Goal: Task Accomplishment & Management: Complete application form

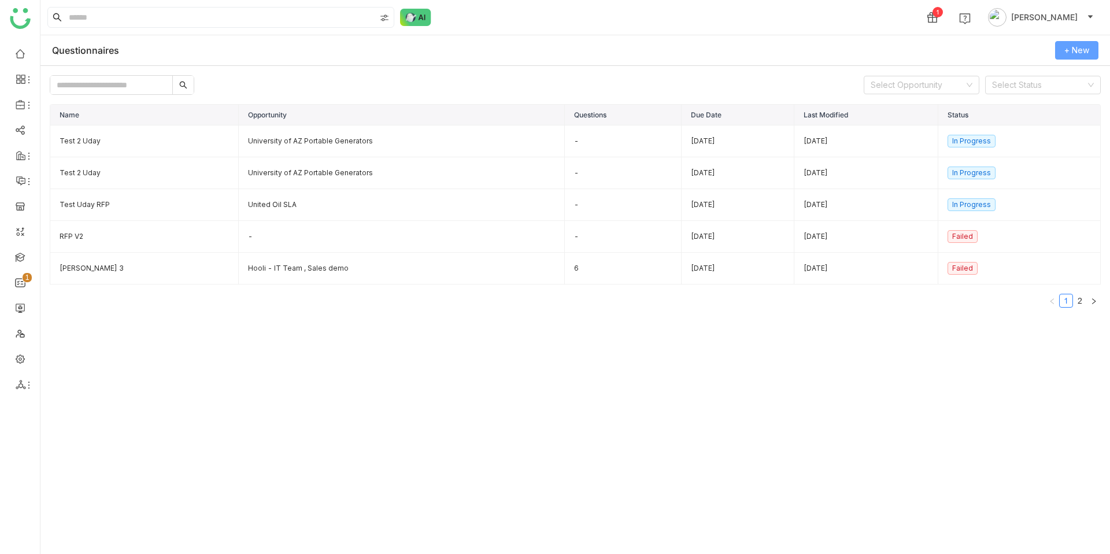
click at [1074, 56] on span "+ New" at bounding box center [1077, 50] width 25 height 13
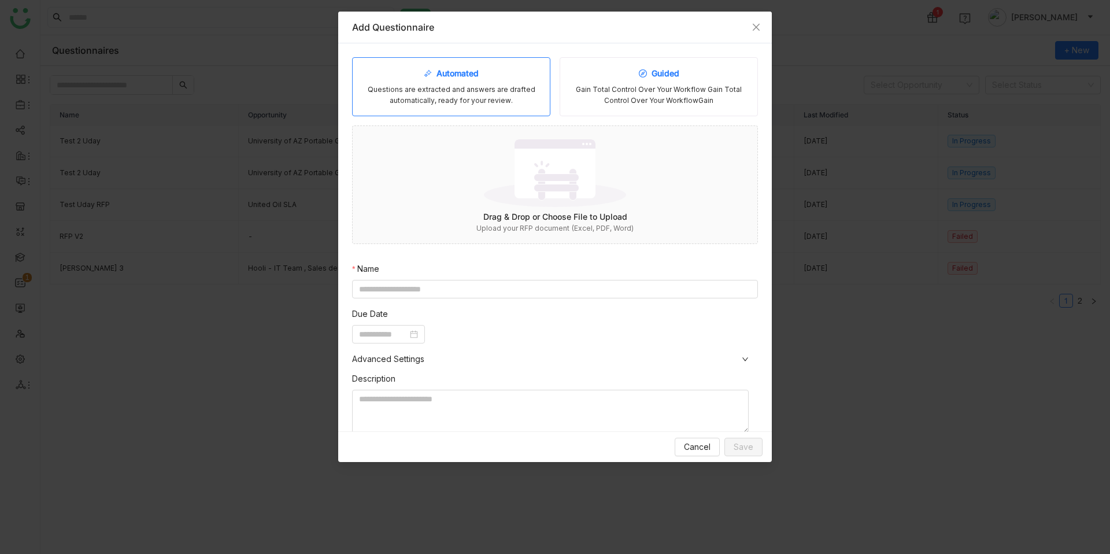
click at [604, 95] on div "Gain Total Control Over Your Workflow Gain Total Control Over Your WorkflowGain" at bounding box center [659, 95] width 179 height 22
click at [400, 290] on input at bounding box center [555, 289] width 406 height 19
click at [425, 337] on nz-date-picker at bounding box center [388, 334] width 73 height 19
type input "**********"
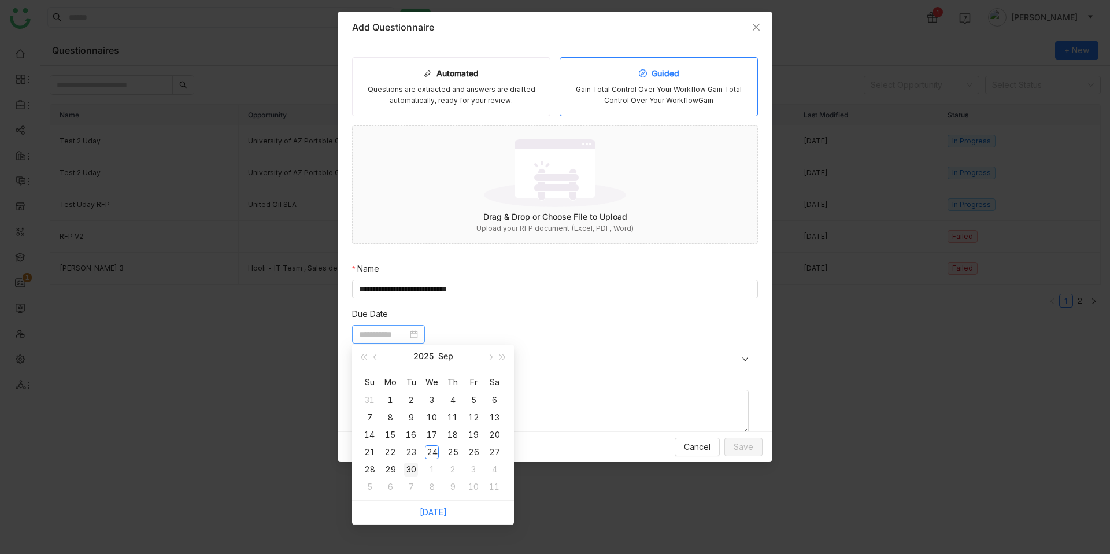
click at [412, 464] on div "30" at bounding box center [411, 470] width 14 height 14
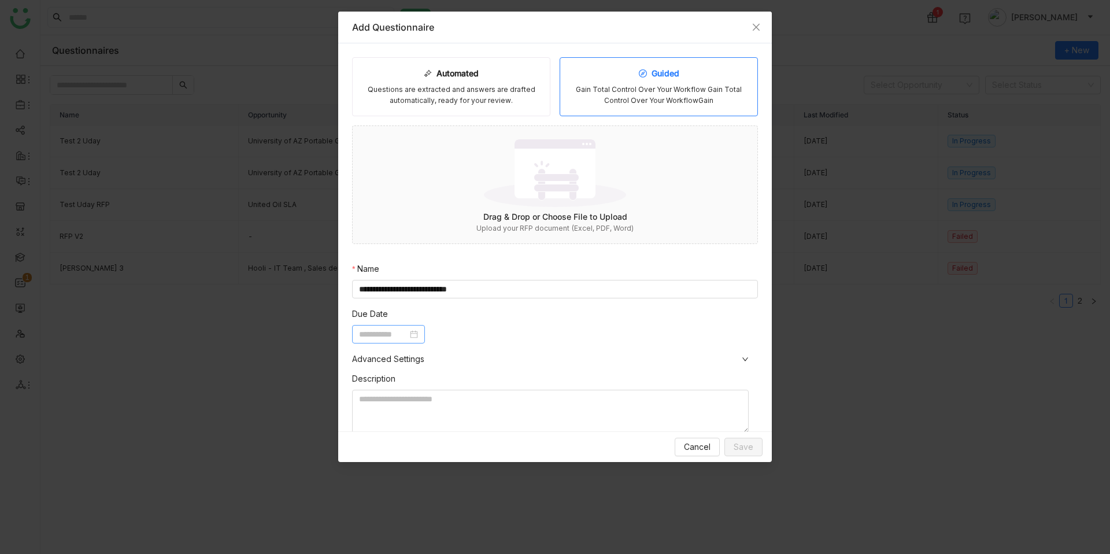
type input "**********"
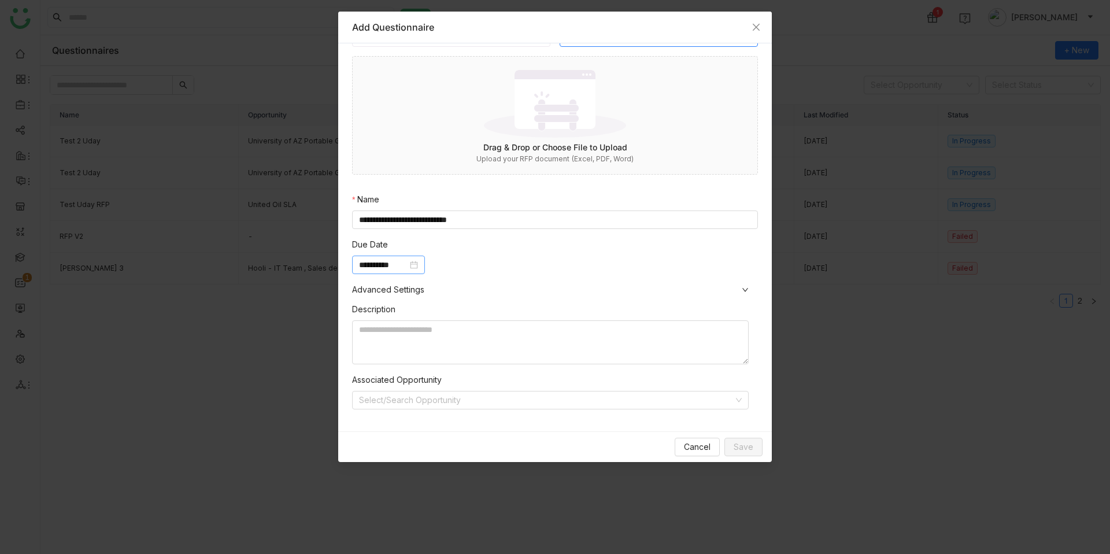
scroll to position [77, 0]
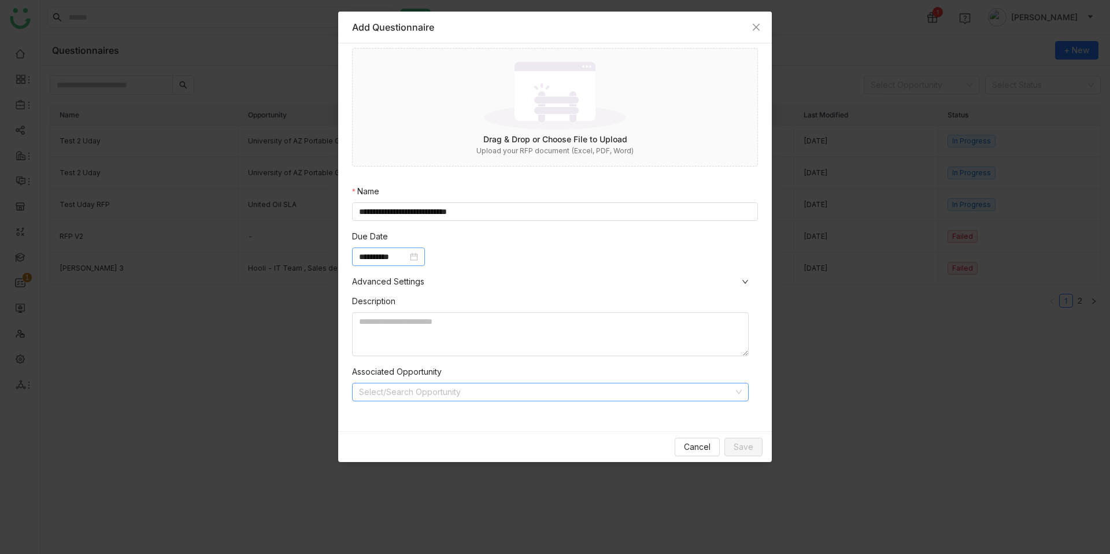
click at [508, 395] on input at bounding box center [546, 391] width 375 height 17
click at [531, 333] on textarea at bounding box center [550, 334] width 397 height 44
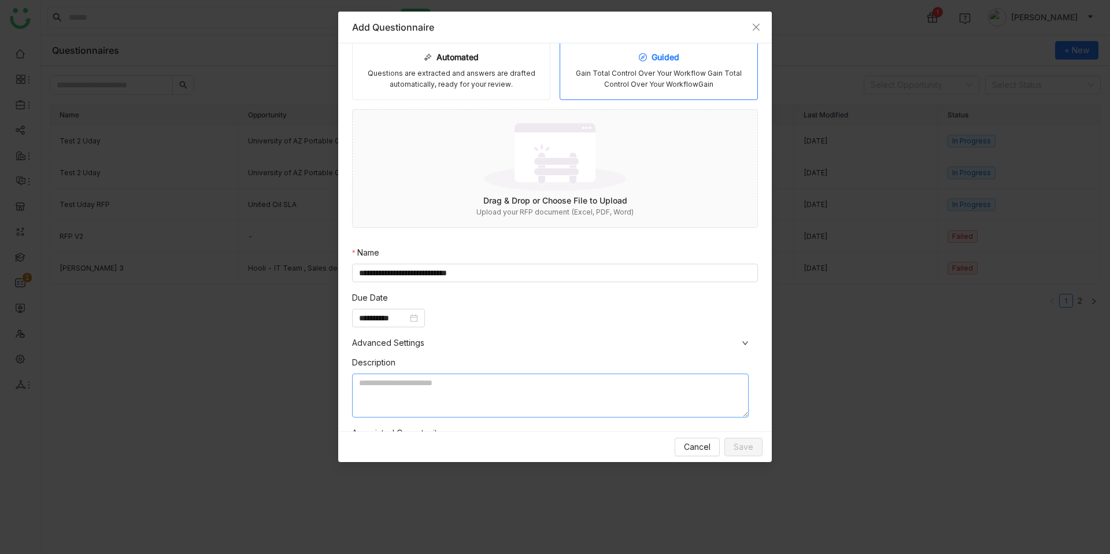
scroll to position [0, 0]
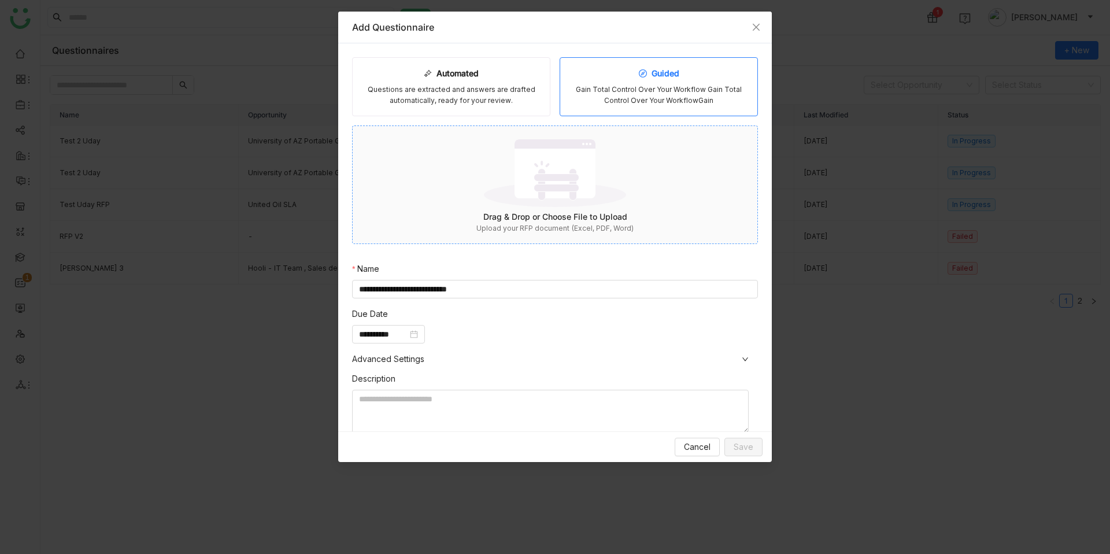
click at [555, 182] on img at bounding box center [555, 172] width 142 height 75
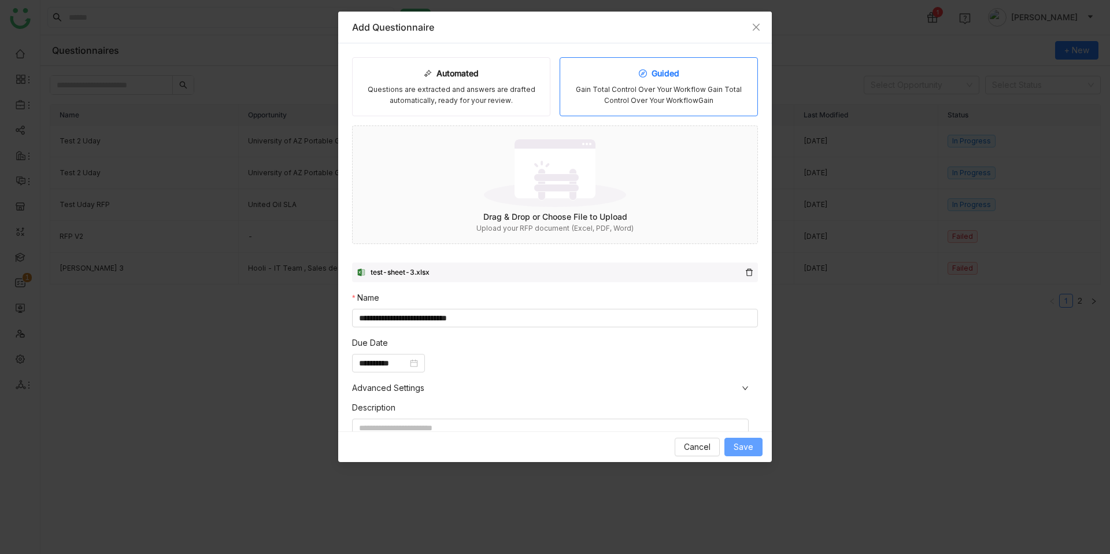
click at [744, 448] on span "Save" at bounding box center [744, 447] width 20 height 13
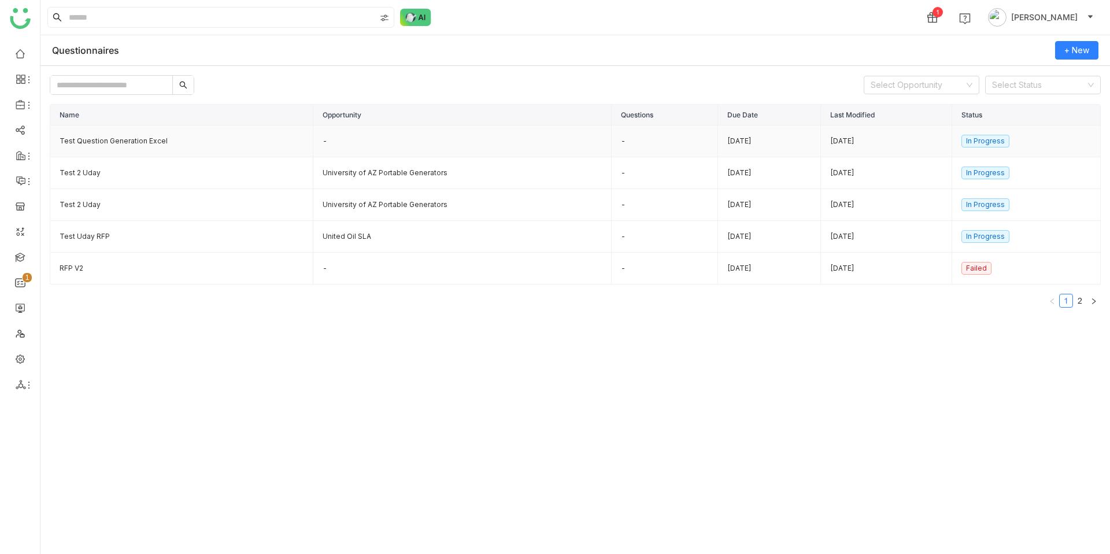
click at [189, 143] on td "Test Question Generation Excel" at bounding box center [181, 141] width 263 height 32
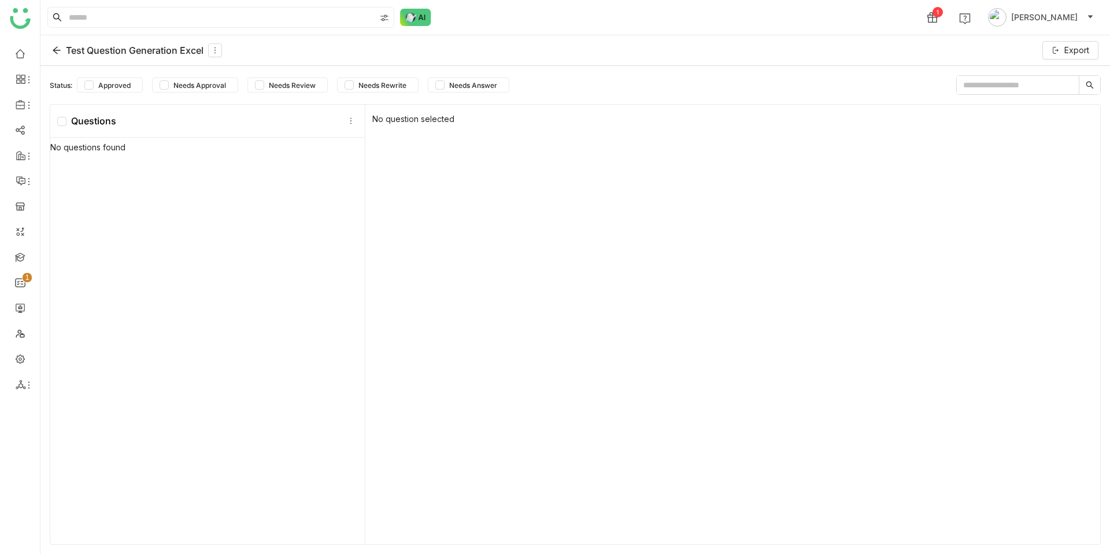
click at [56, 49] on icon at bounding box center [56, 50] width 9 height 9
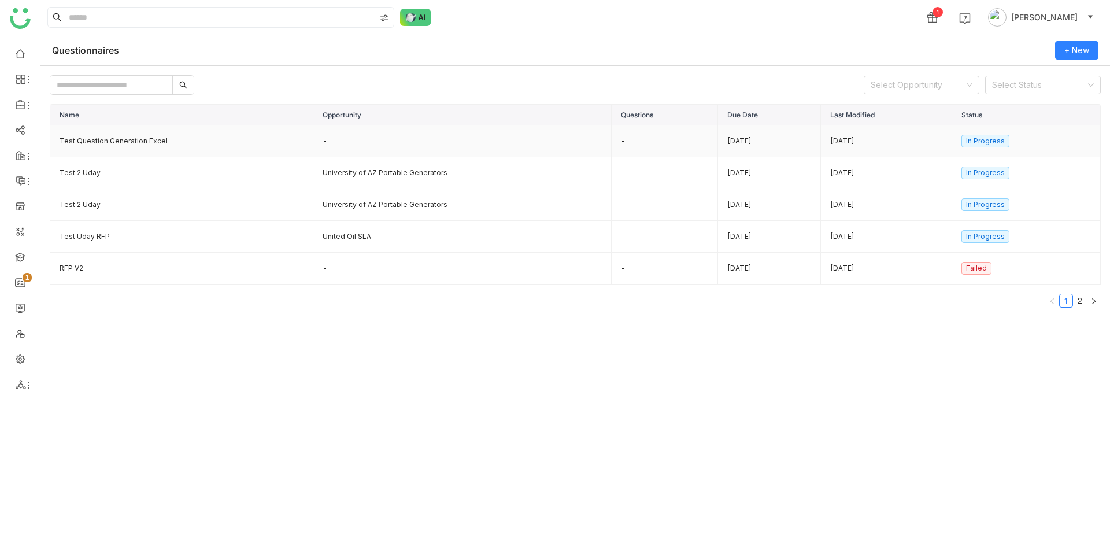
click at [202, 152] on td "Test Question Generation Excel" at bounding box center [181, 141] width 263 height 32
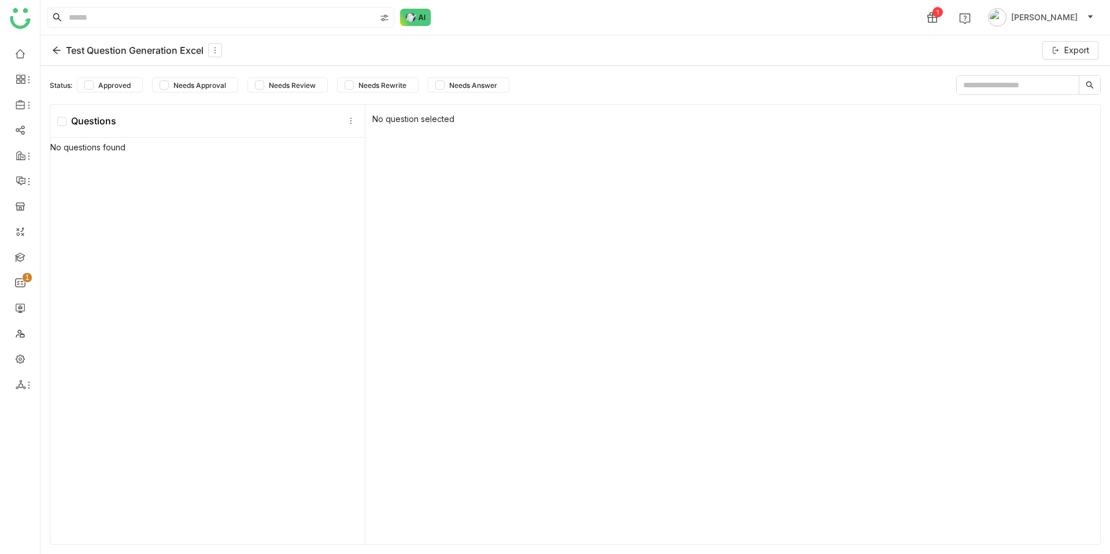
click at [56, 48] on icon at bounding box center [57, 51] width 8 height 8
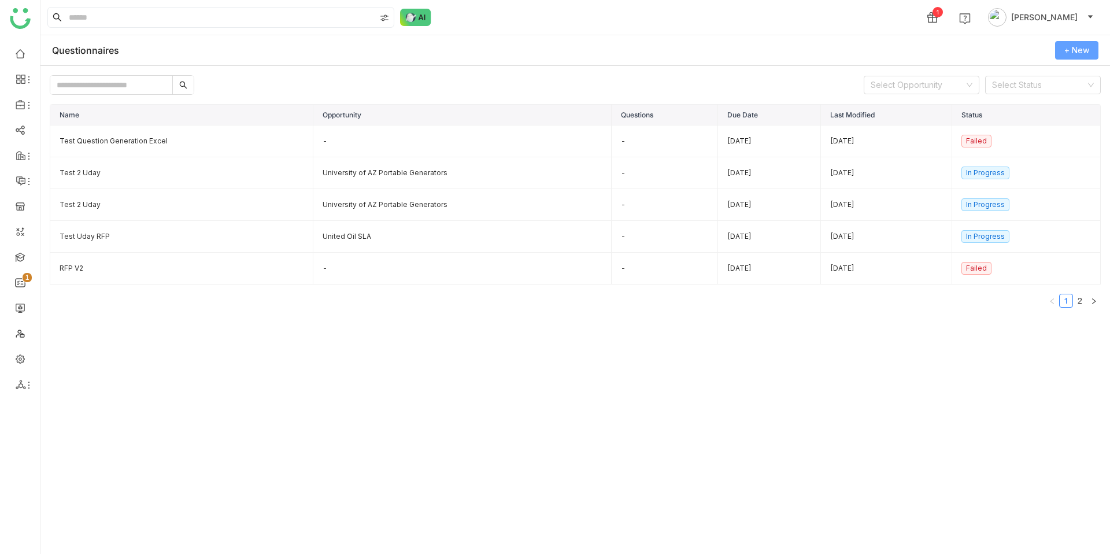
click at [1068, 48] on span "+ New" at bounding box center [1077, 50] width 25 height 13
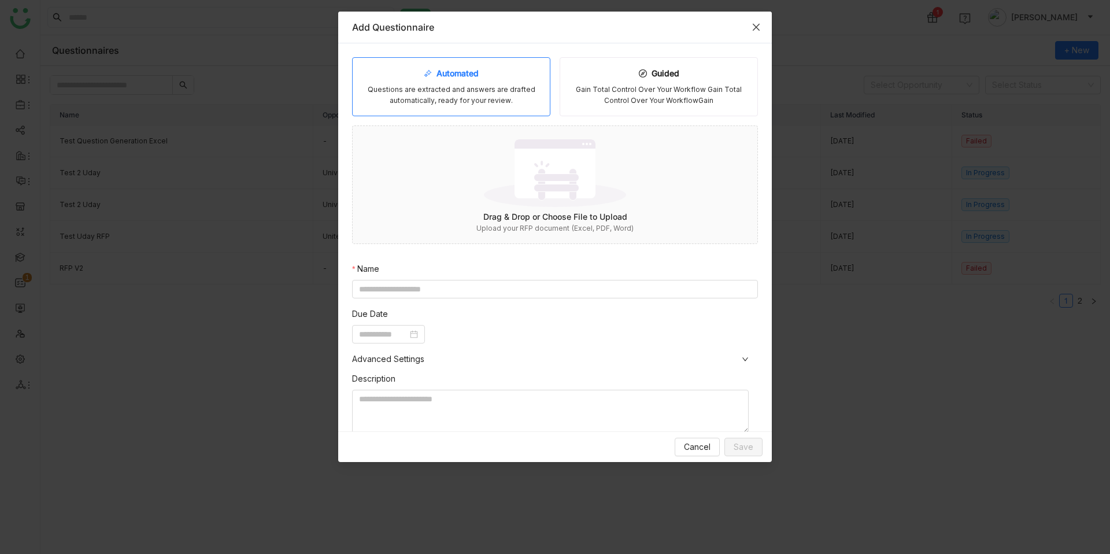
click at [761, 26] on span "Close" at bounding box center [756, 27] width 31 height 31
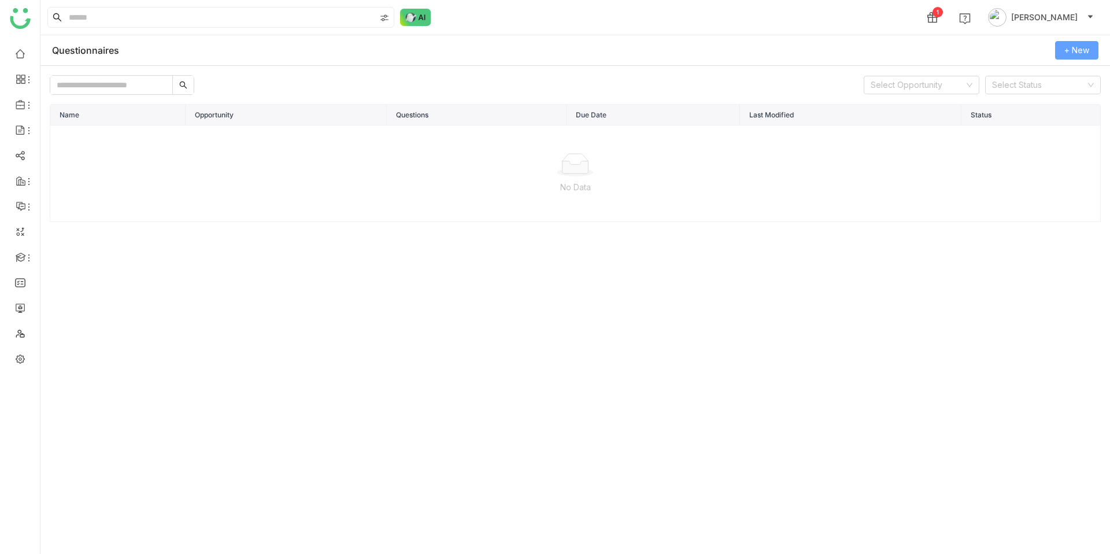
click at [1085, 47] on span "+ New" at bounding box center [1077, 50] width 25 height 13
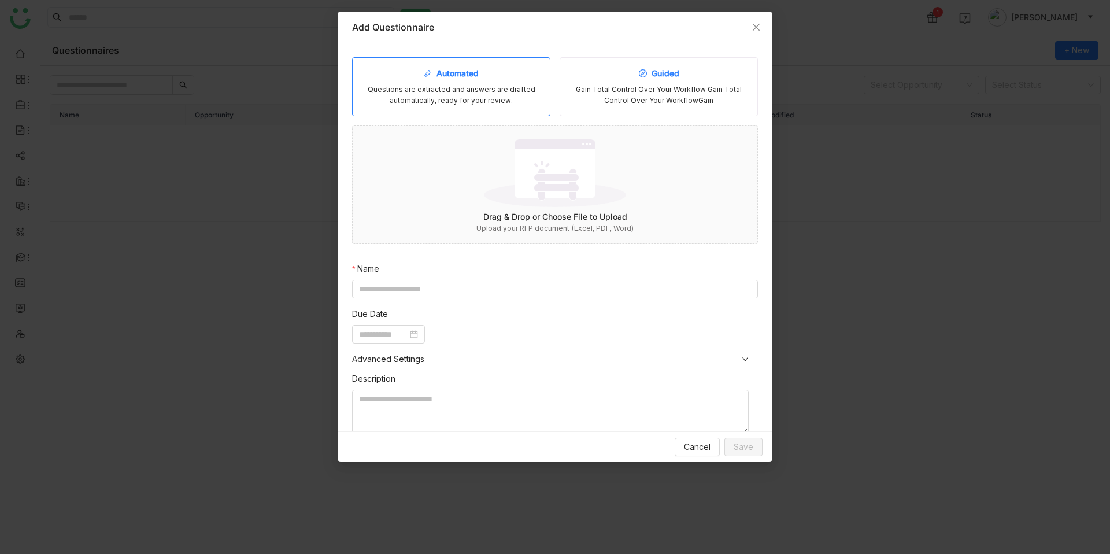
click at [629, 83] on div "Guided Gain Total Control Over Your Workflow Gain Total Control Over Your Workf…" at bounding box center [659, 86] width 198 height 59
click at [447, 289] on input at bounding box center [555, 289] width 406 height 19
type input "*"
type input "**********"
click at [481, 79] on div "Automated Questions are extracted and answers are drafted automatically, ready …" at bounding box center [451, 86] width 198 height 59
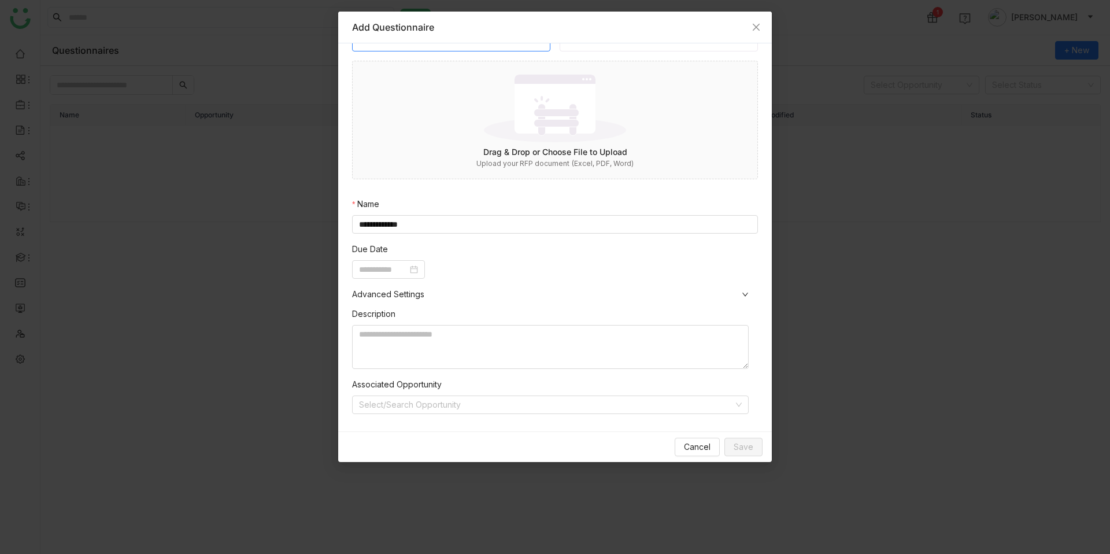
scroll to position [77, 0]
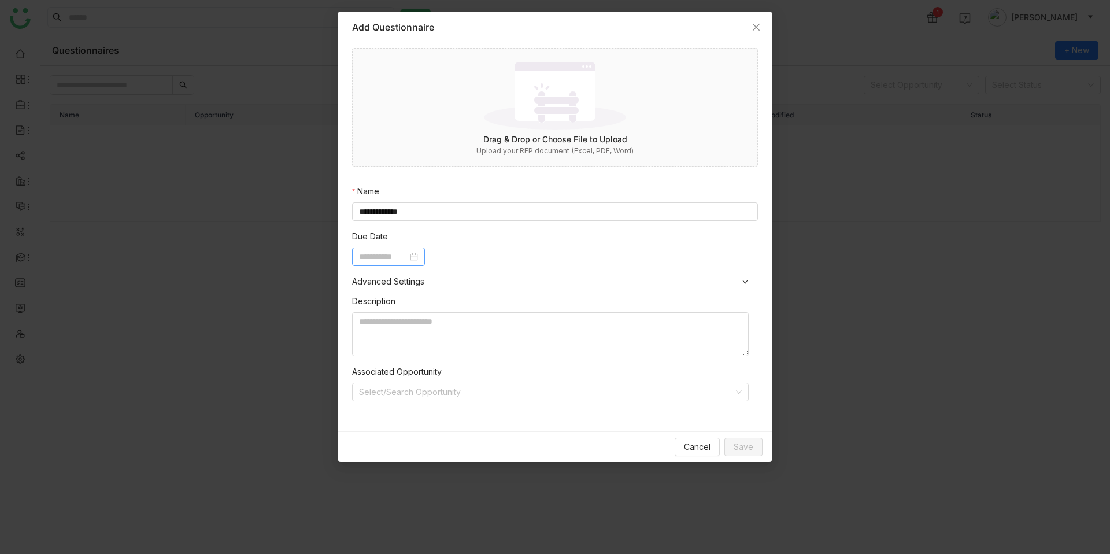
click at [418, 252] on div at bounding box center [388, 256] width 59 height 13
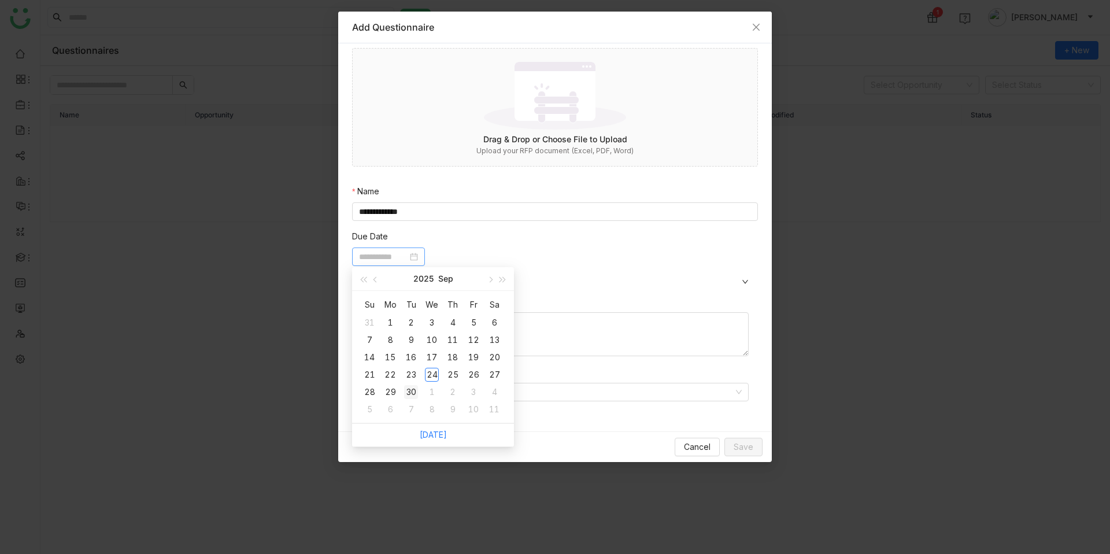
click at [414, 385] on div "30" at bounding box center [411, 392] width 14 height 14
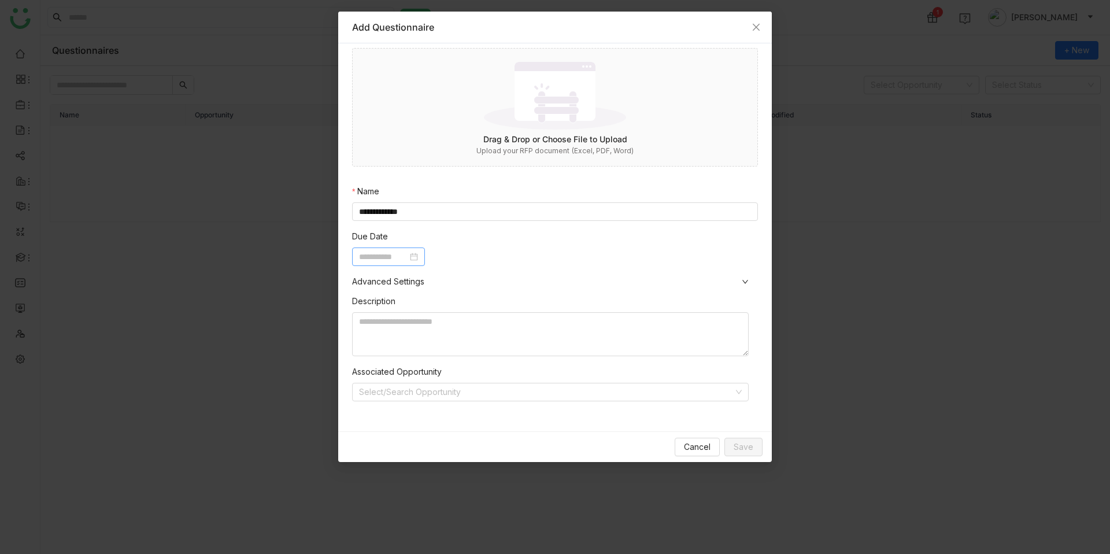
type input "**********"
click at [437, 339] on textarea at bounding box center [550, 334] width 397 height 44
click at [446, 209] on input "**********" at bounding box center [555, 211] width 406 height 19
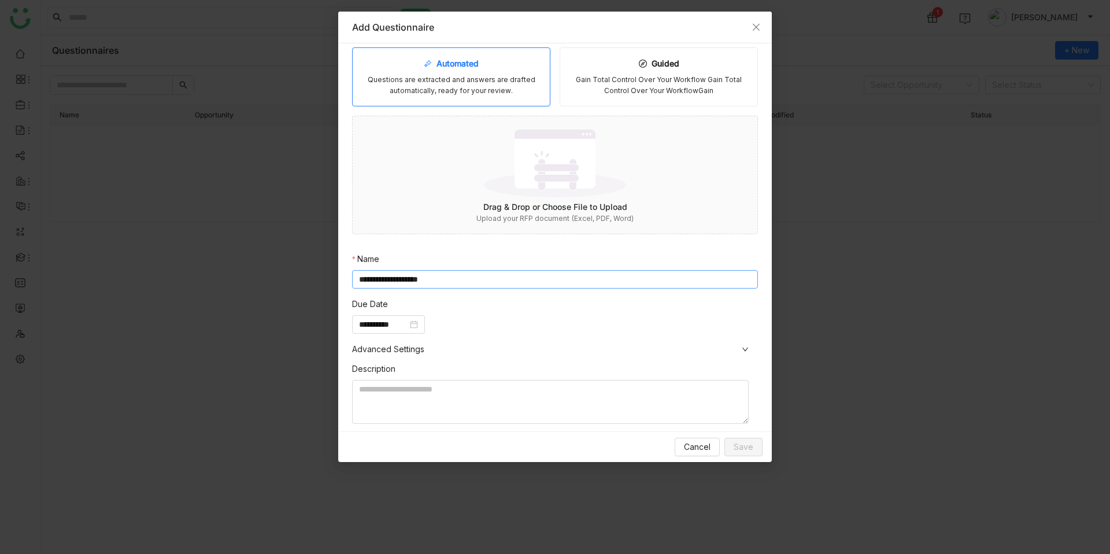
scroll to position [0, 0]
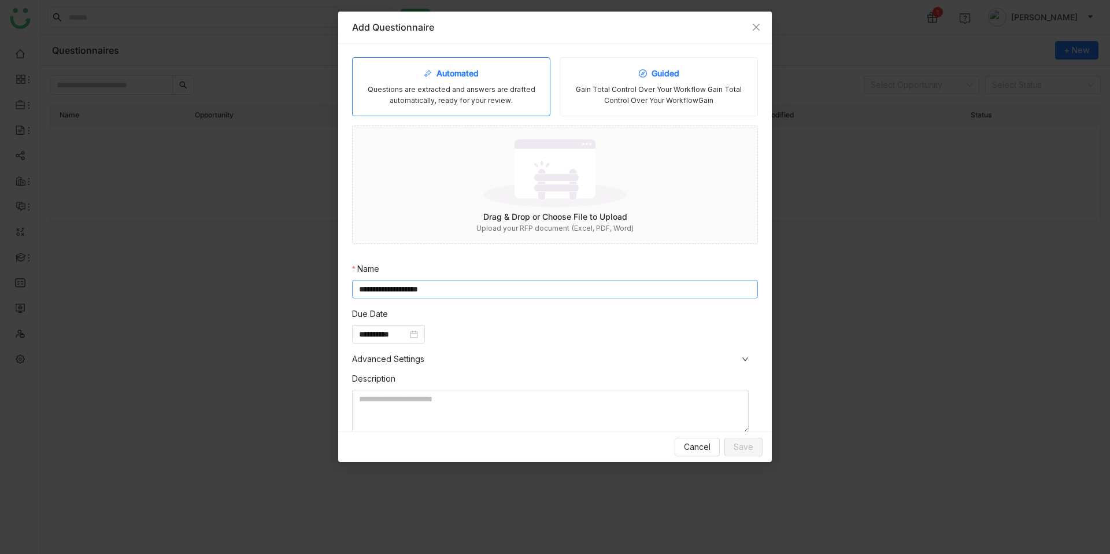
type input "**********"
click at [607, 102] on div "Gain Total Control Over Your Workflow Gain Total Control Over Your WorkflowGain" at bounding box center [659, 95] width 179 height 22
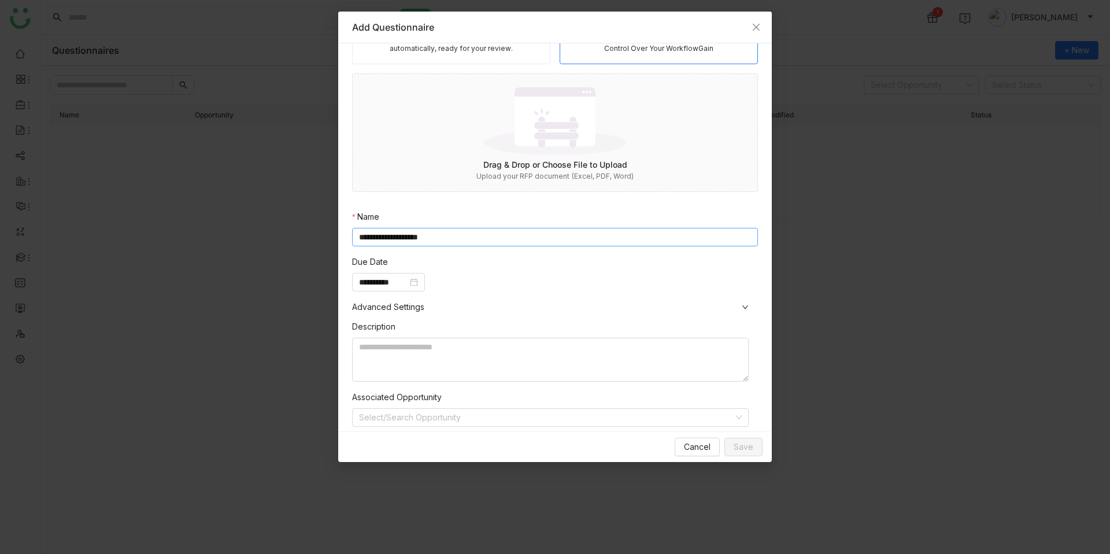
scroll to position [77, 0]
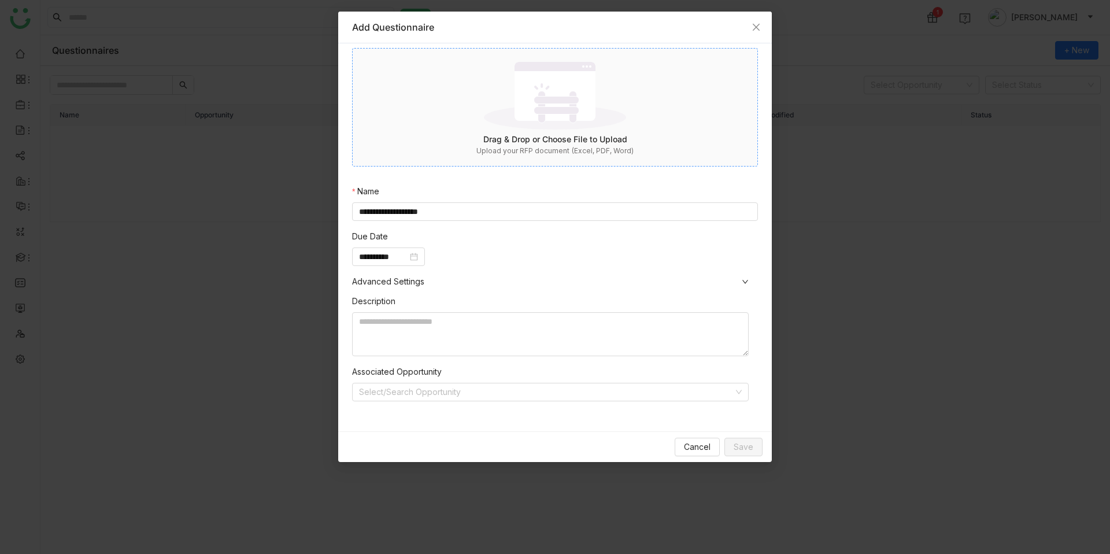
click at [557, 121] on img at bounding box center [555, 95] width 142 height 75
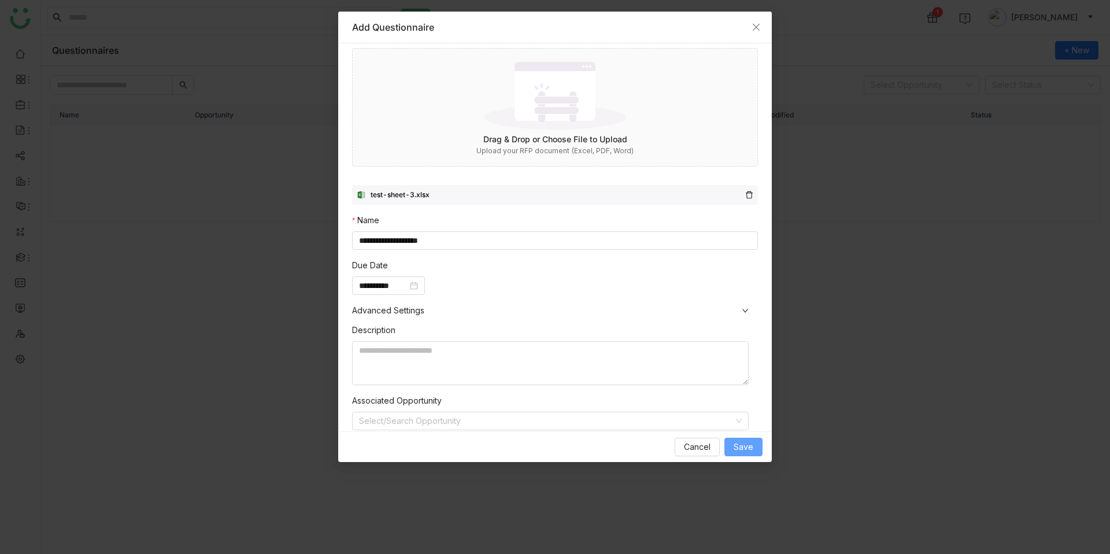
click at [746, 445] on span "Save" at bounding box center [744, 447] width 20 height 13
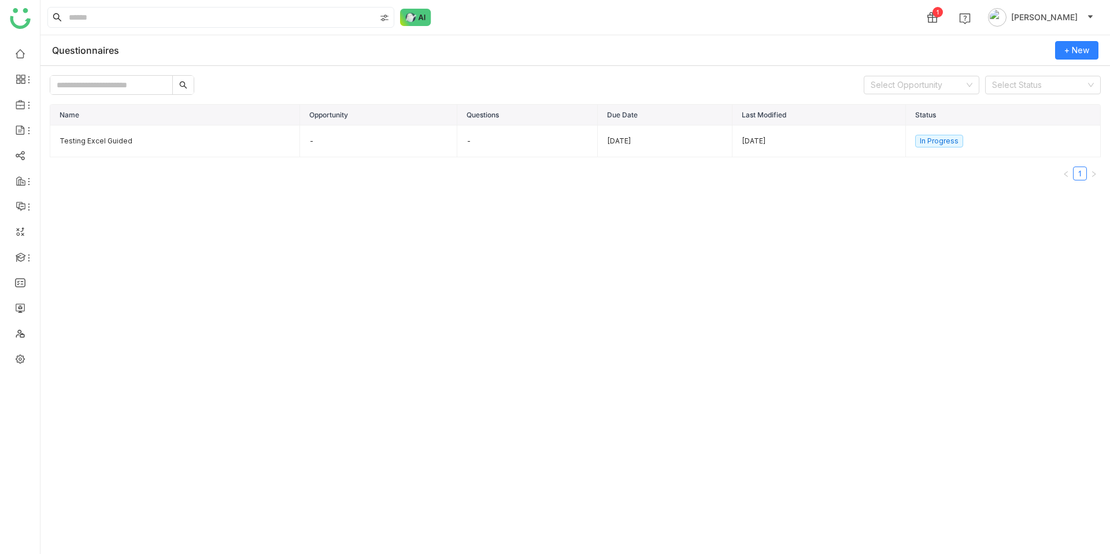
click at [1088, 60] on div "Questionnaires + New" at bounding box center [575, 50] width 1070 height 31
click at [1087, 51] on span "+ New" at bounding box center [1077, 50] width 25 height 13
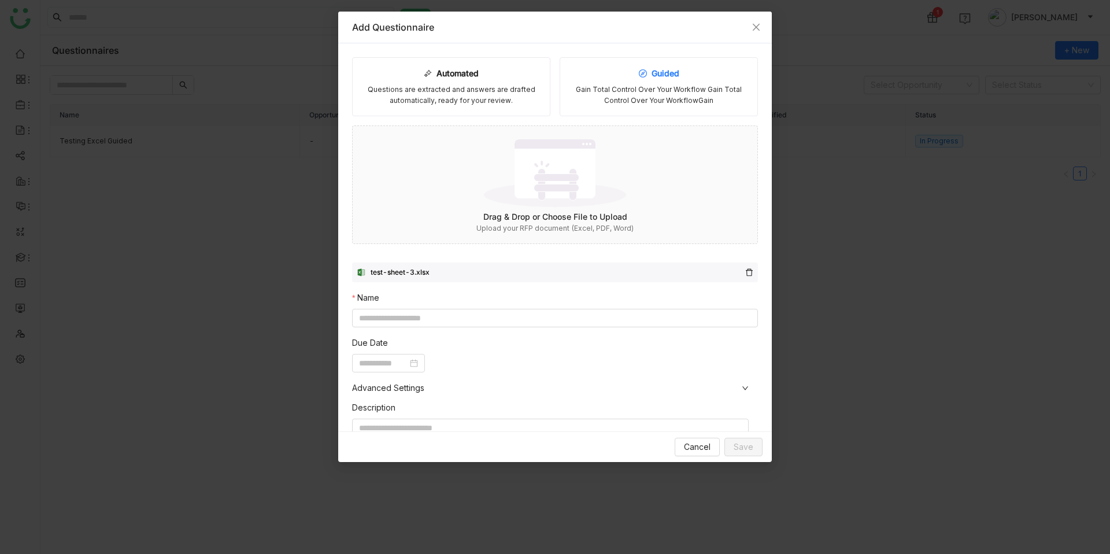
click at [642, 87] on div "Gain Total Control Over Your Workflow Gain Total Control Over Your WorkflowGain" at bounding box center [659, 95] width 179 height 22
click at [755, 25] on icon "Close" at bounding box center [756, 27] width 7 height 7
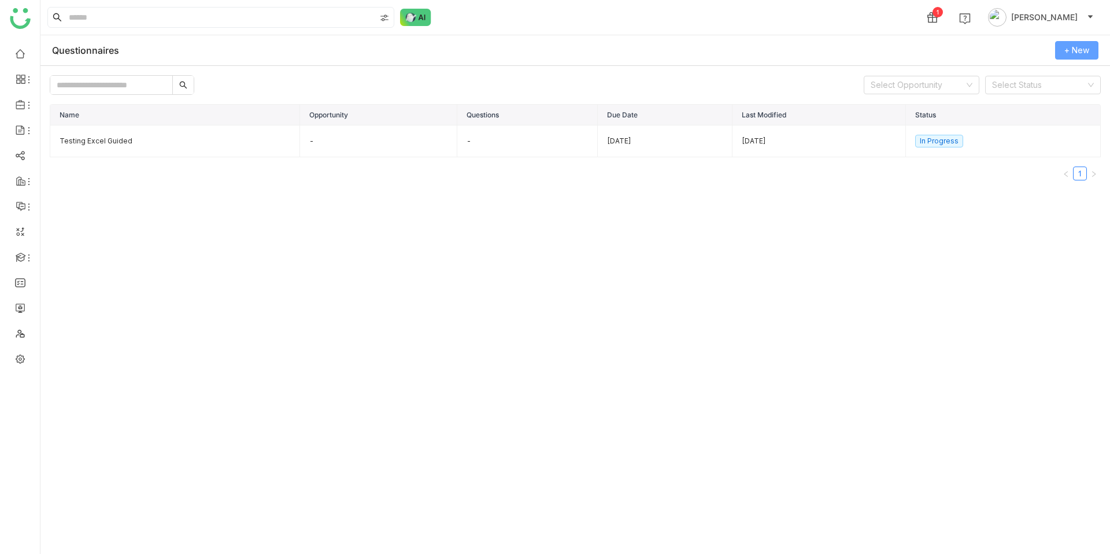
click at [1070, 47] on span "+ New" at bounding box center [1077, 50] width 25 height 13
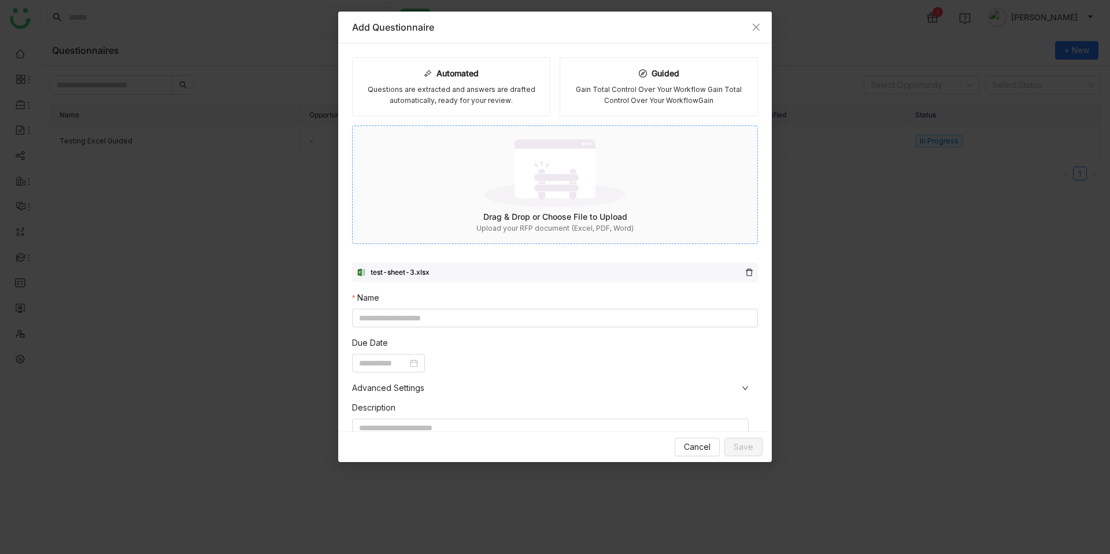
click at [566, 186] on img at bounding box center [555, 172] width 142 height 75
click at [703, 446] on span "Cancel" at bounding box center [697, 447] width 27 height 13
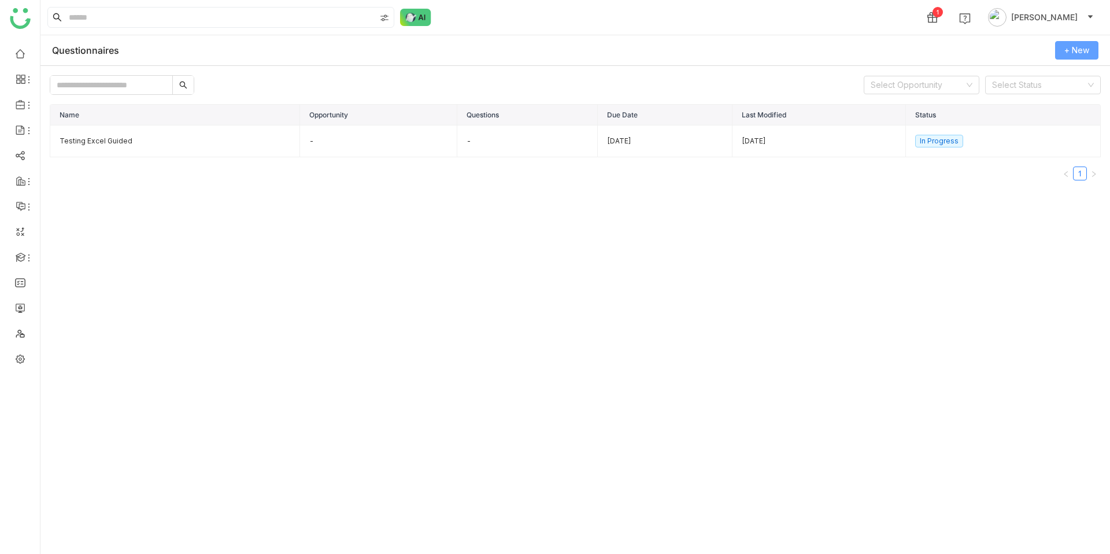
click at [1068, 51] on span "+ New" at bounding box center [1077, 50] width 25 height 13
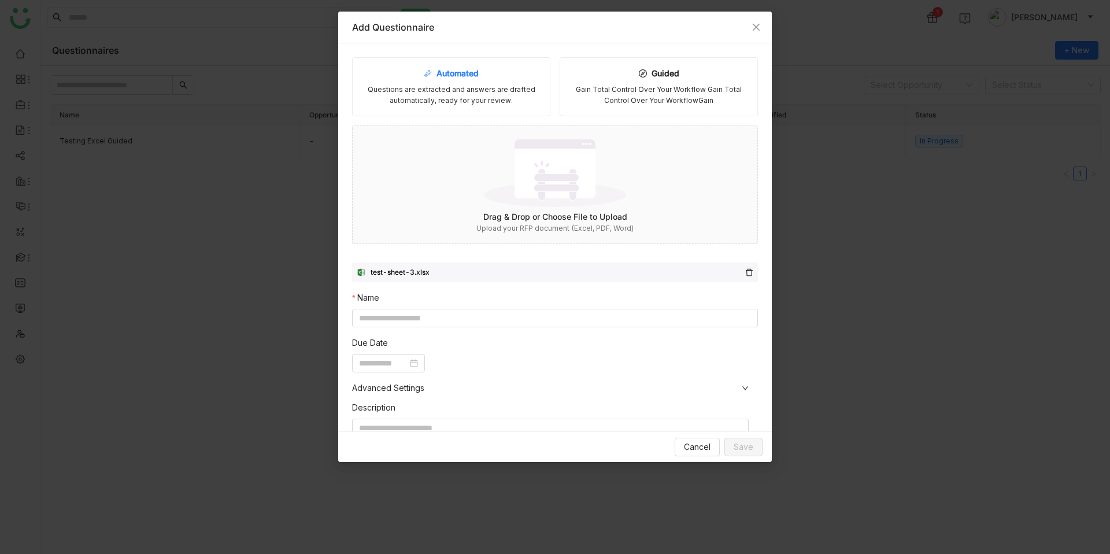
click at [486, 87] on div "Questions are extracted and answers are drafted automatically, ready for your r…" at bounding box center [451, 95] width 179 height 22
click at [752, 28] on icon "Close" at bounding box center [756, 27] width 9 height 9
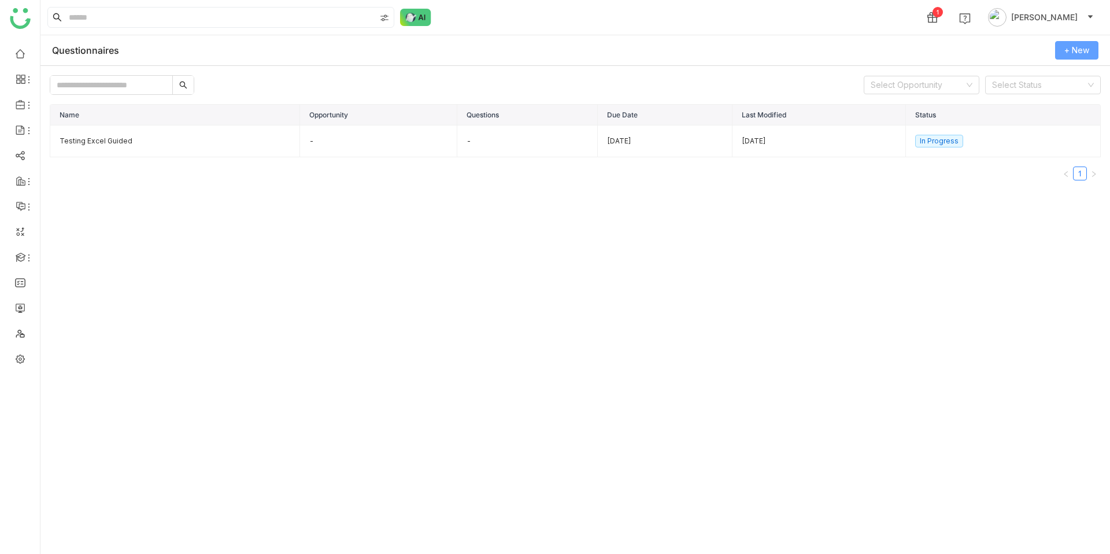
click at [1071, 53] on span "+ New" at bounding box center [1077, 50] width 25 height 13
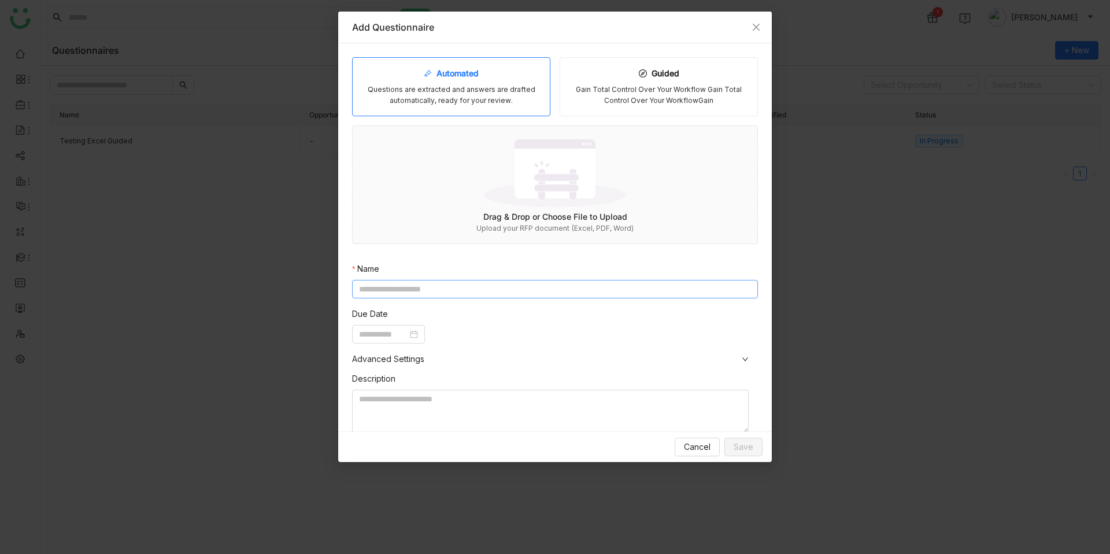
click at [423, 281] on input at bounding box center [555, 289] width 406 height 19
type input "*"
type input "**********"
click at [546, 197] on img at bounding box center [555, 171] width 142 height 75
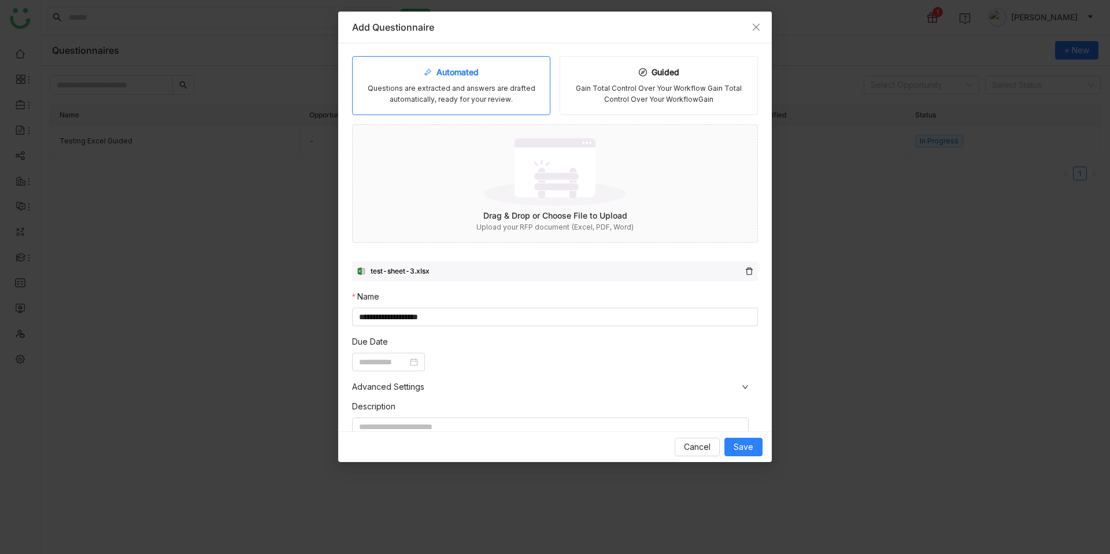
scroll to position [107, 0]
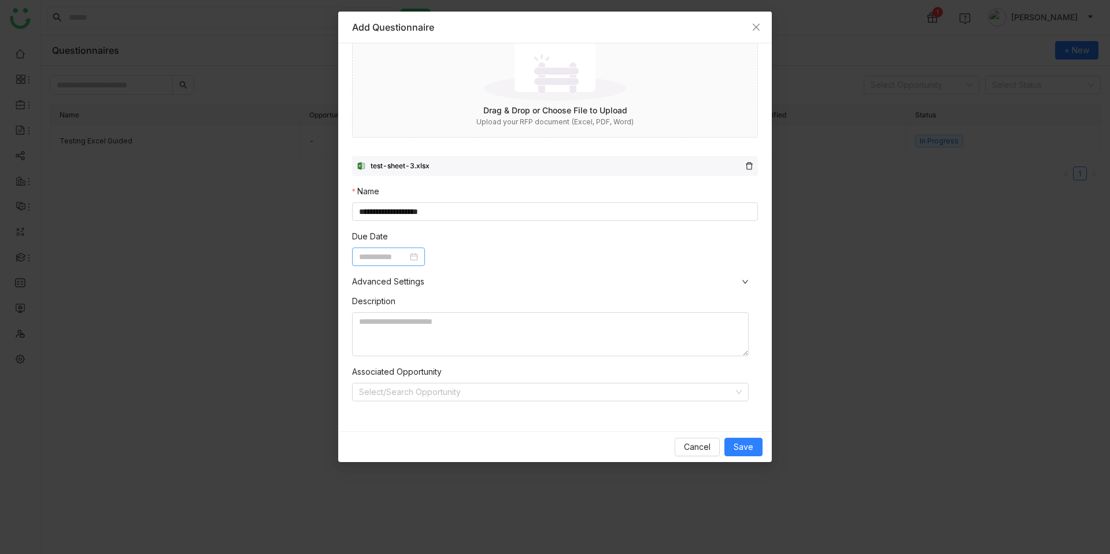
click at [418, 250] on div at bounding box center [388, 256] width 59 height 13
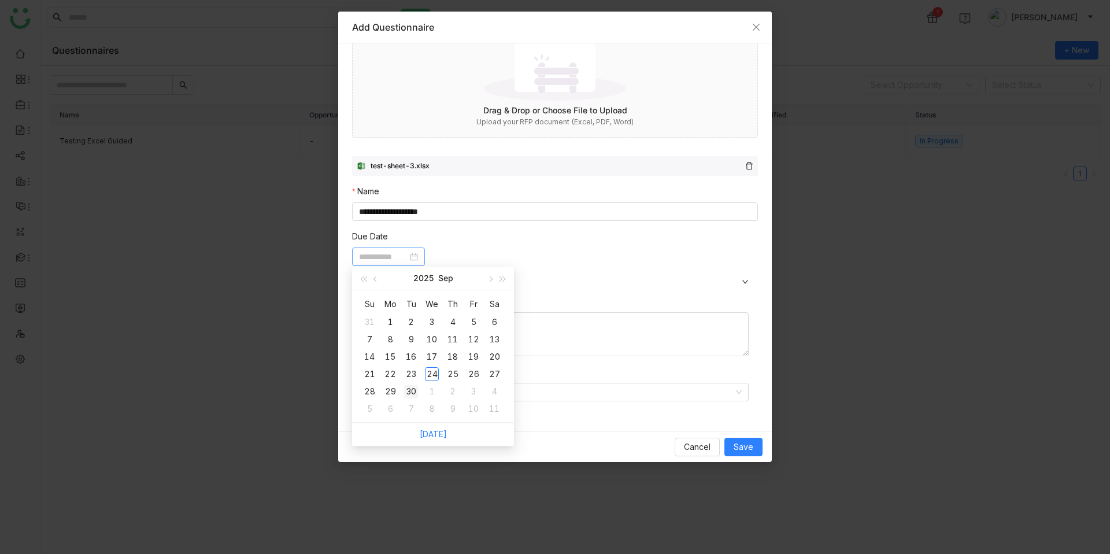
click at [411, 388] on div "30" at bounding box center [411, 392] width 14 height 14
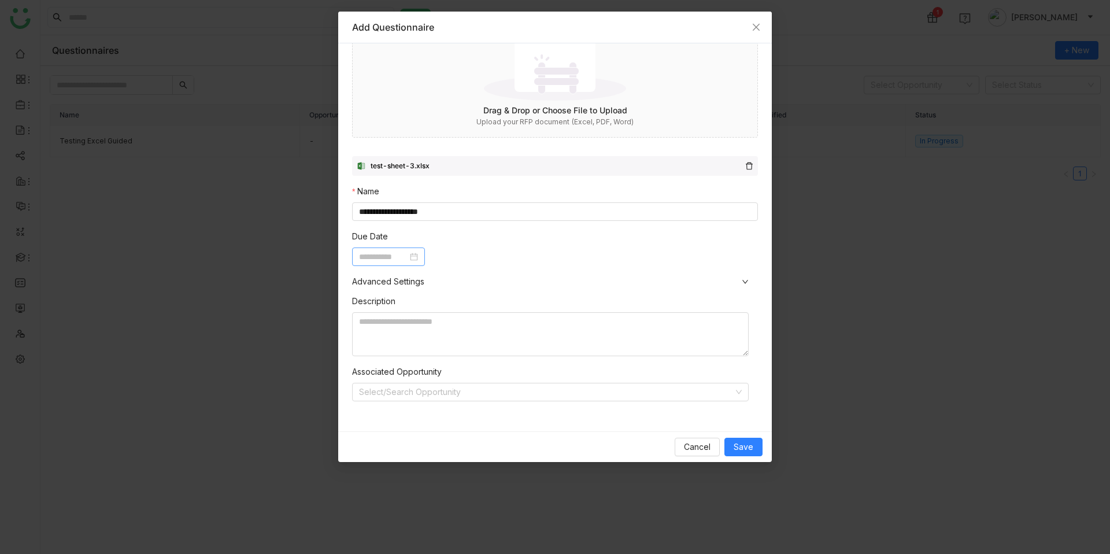
type input "**********"
click at [749, 450] on span "Save" at bounding box center [744, 447] width 20 height 13
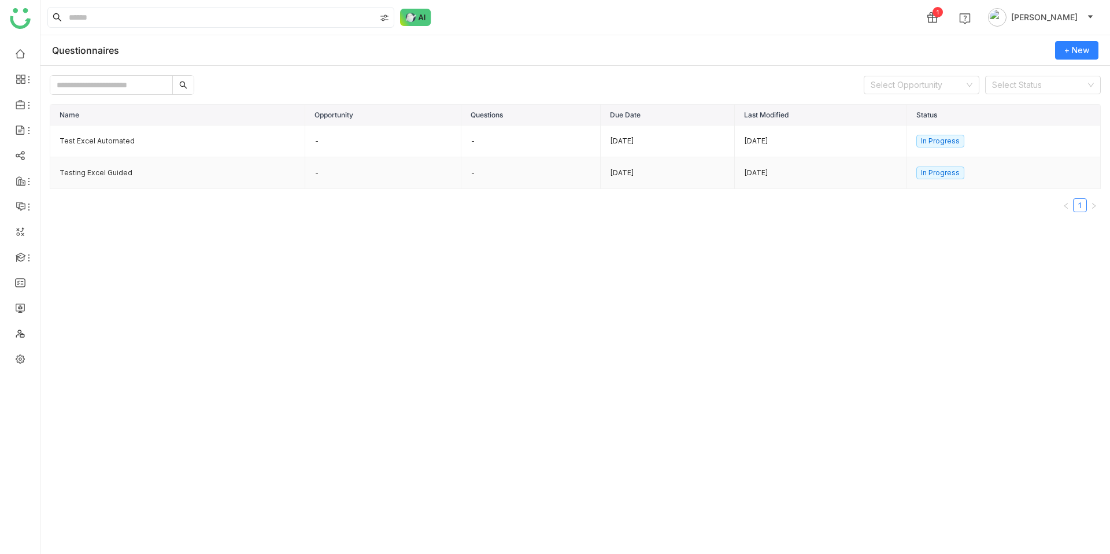
click at [112, 164] on td "Testing Excel Guided" at bounding box center [177, 173] width 255 height 32
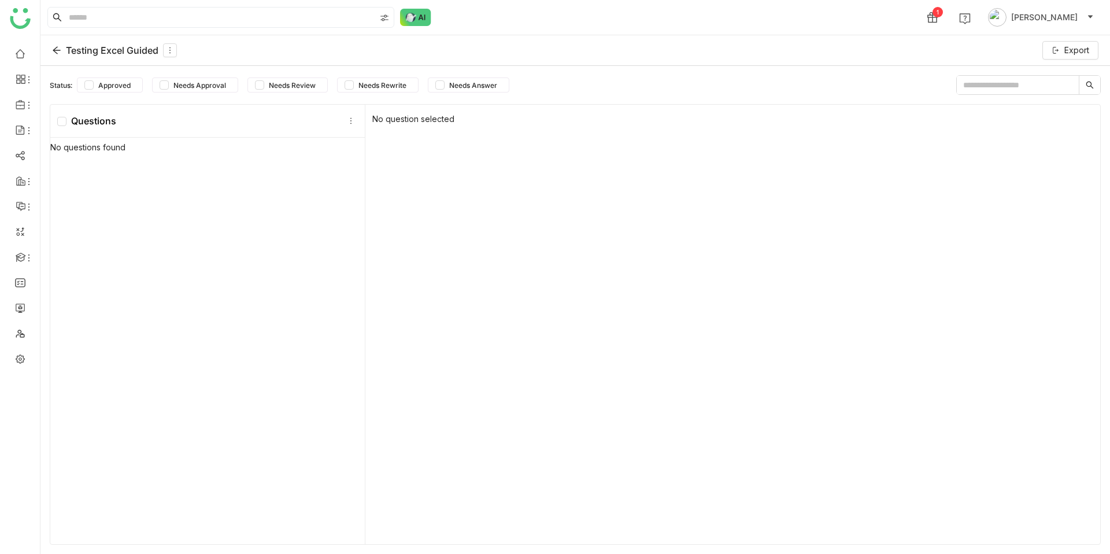
click at [751, 54] on div "Testing Excel Guided Export" at bounding box center [575, 50] width 1070 height 31
